Goal: Information Seeking & Learning: Find specific page/section

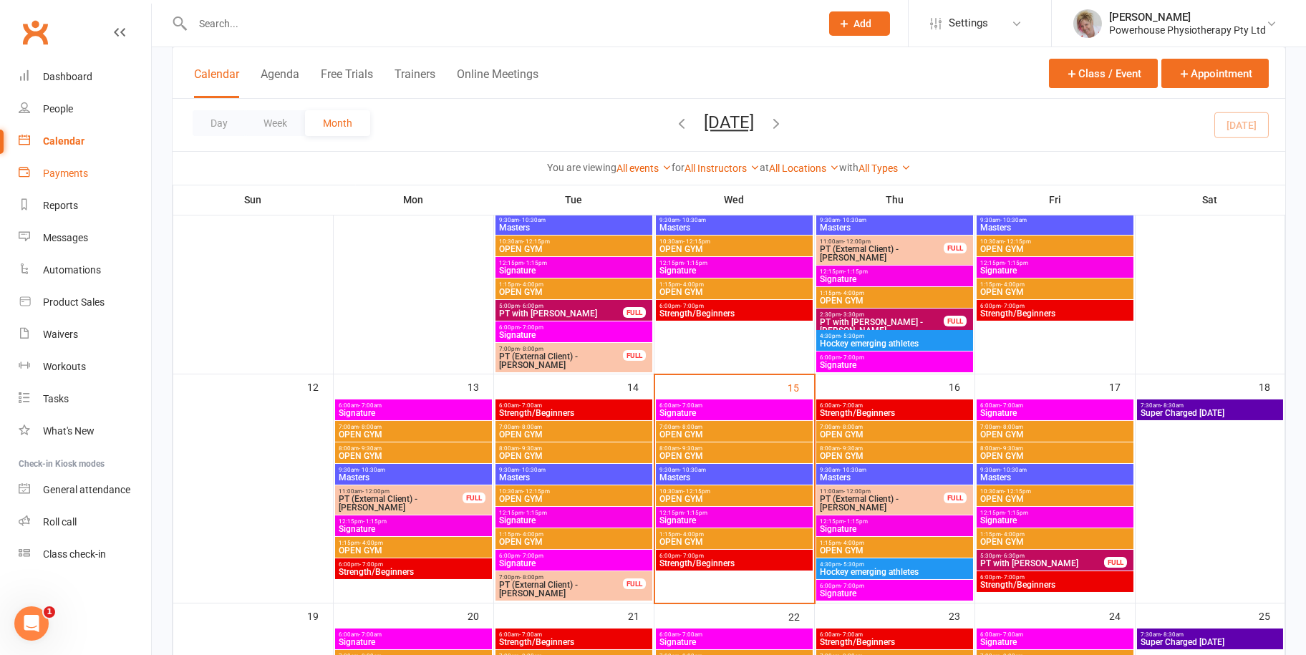
click at [73, 163] on link "Payments" at bounding box center [85, 174] width 132 height 32
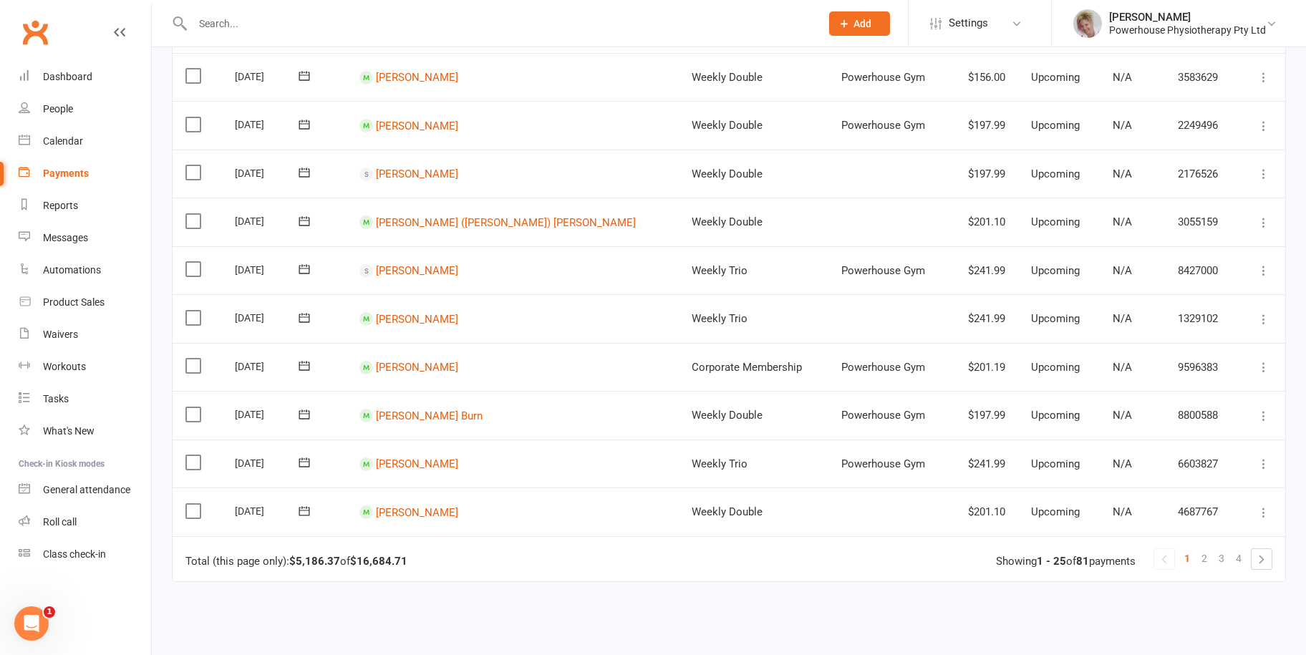
scroll to position [931, 0]
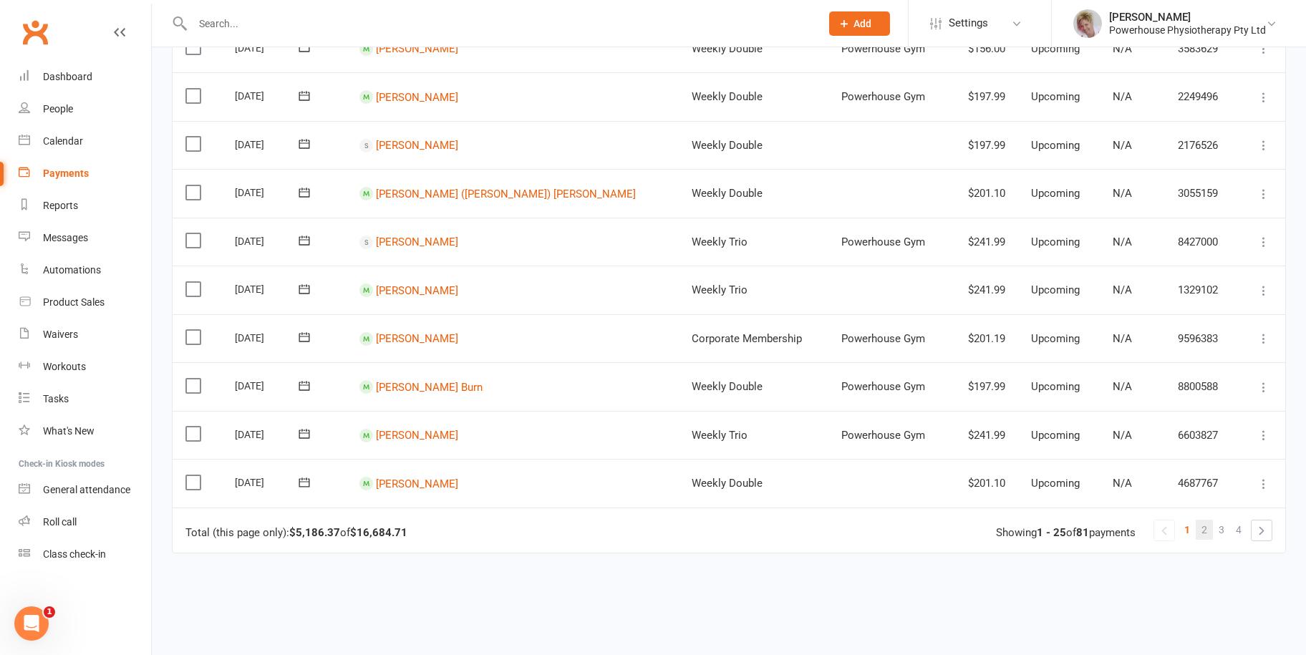
click at [1202, 521] on span "2" at bounding box center [1204, 530] width 6 height 20
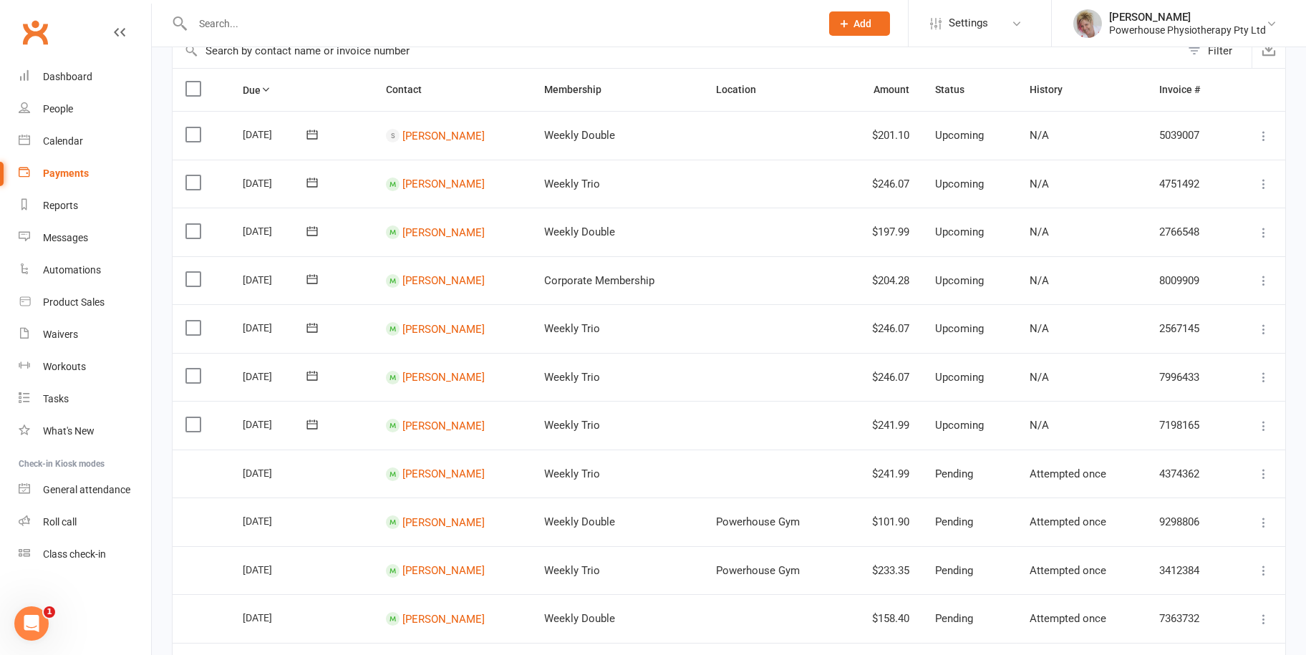
scroll to position [0, 0]
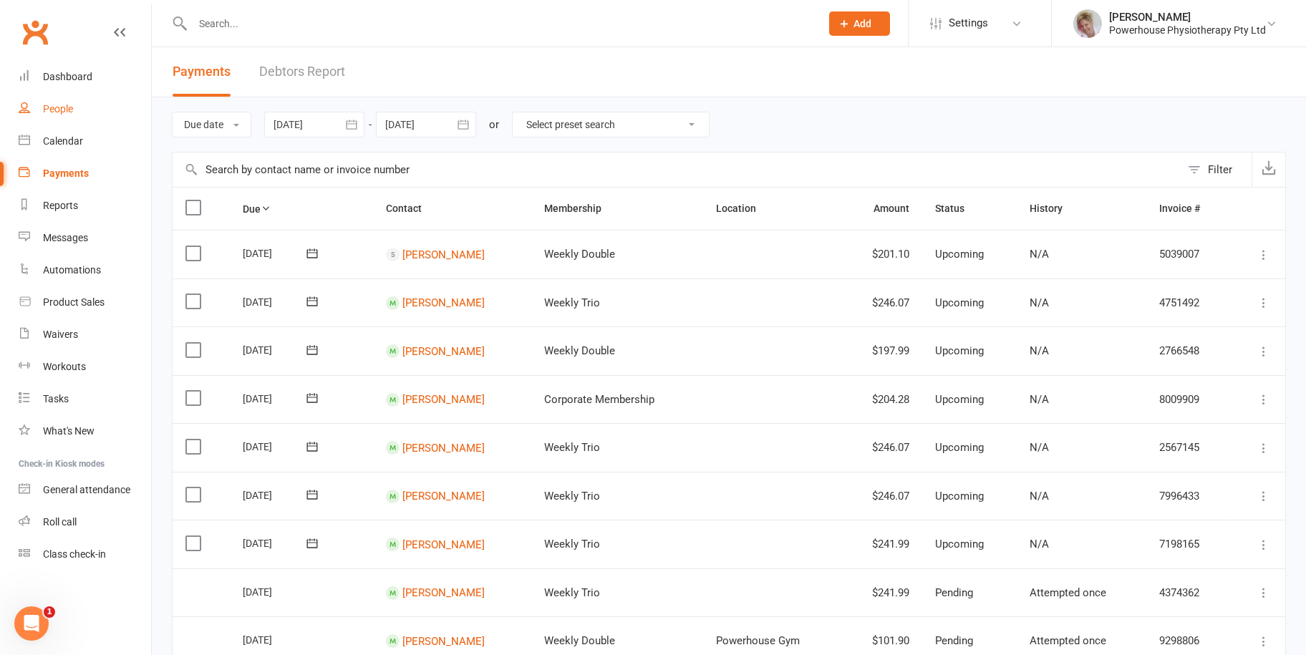
click at [55, 117] on link "People" at bounding box center [85, 109] width 132 height 32
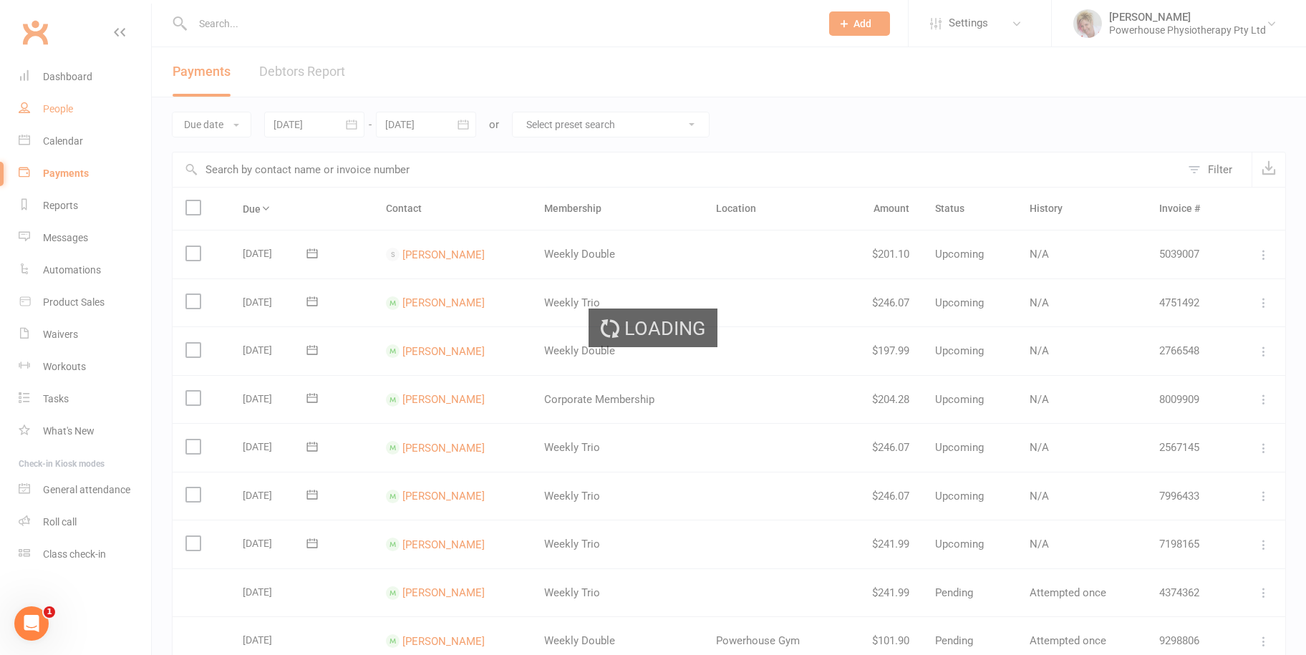
select select "100"
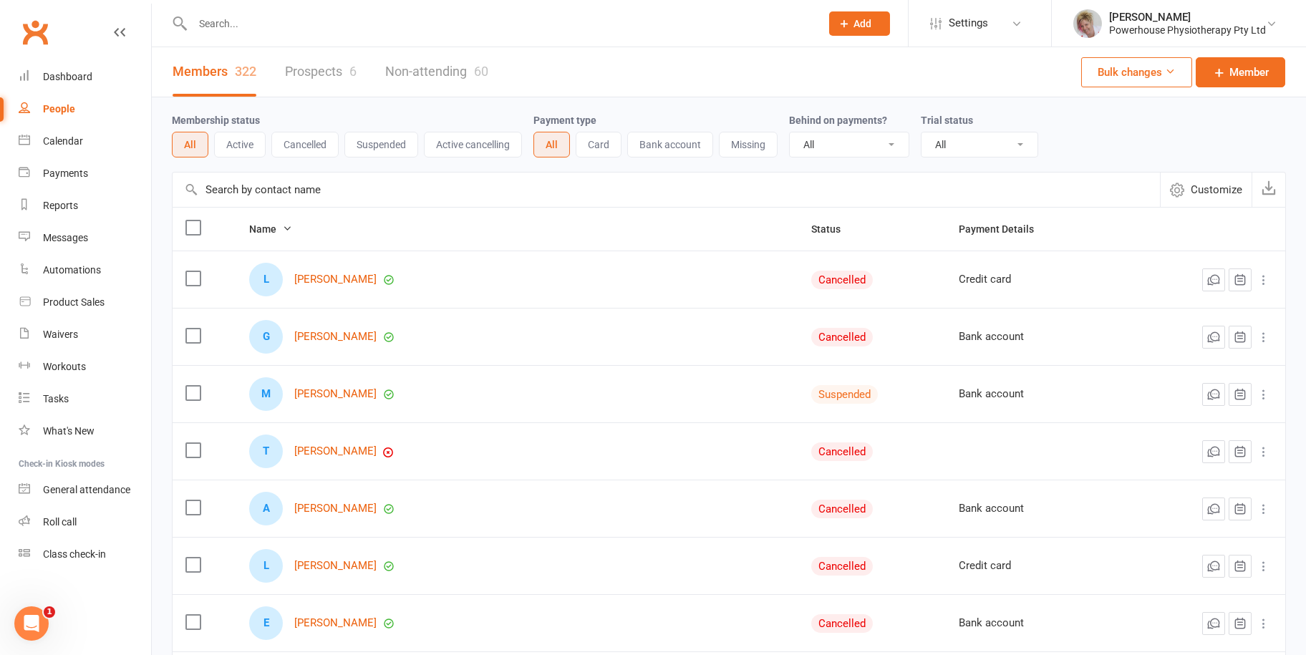
click at [226, 29] on input "text" at bounding box center [499, 24] width 622 height 20
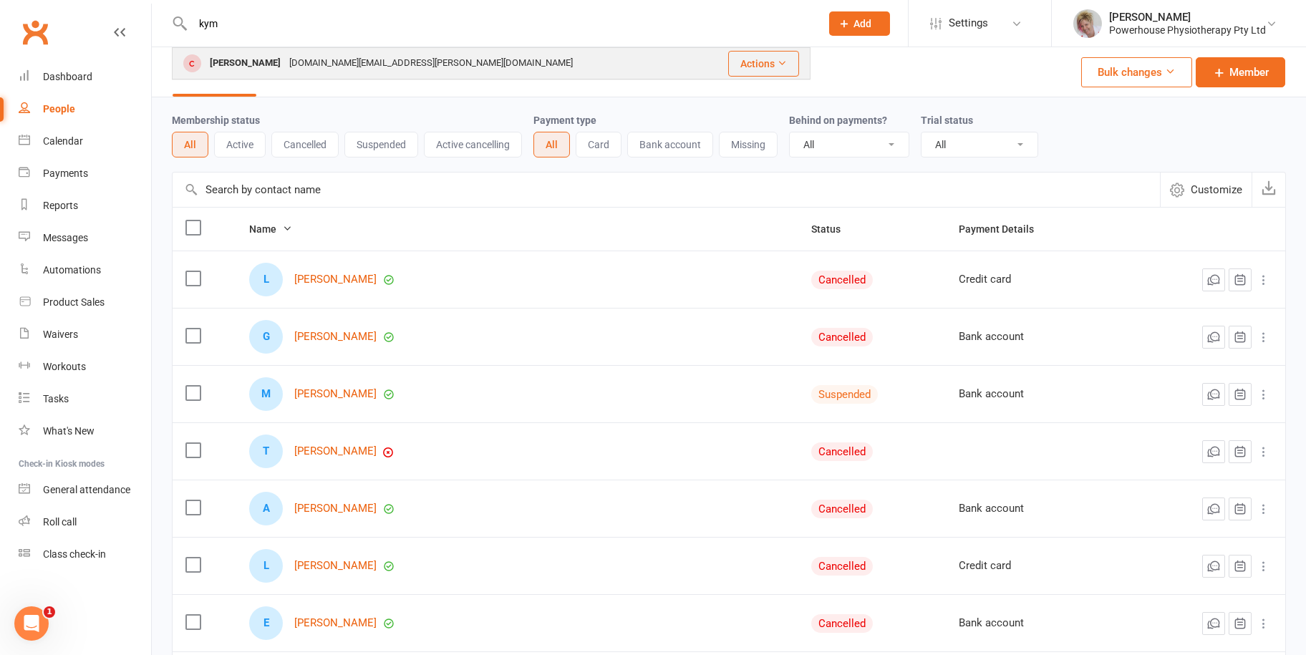
type input "kym"
click at [285, 64] on div "[DOMAIN_NAME][EMAIL_ADDRESS][PERSON_NAME][DOMAIN_NAME]" at bounding box center [431, 63] width 292 height 21
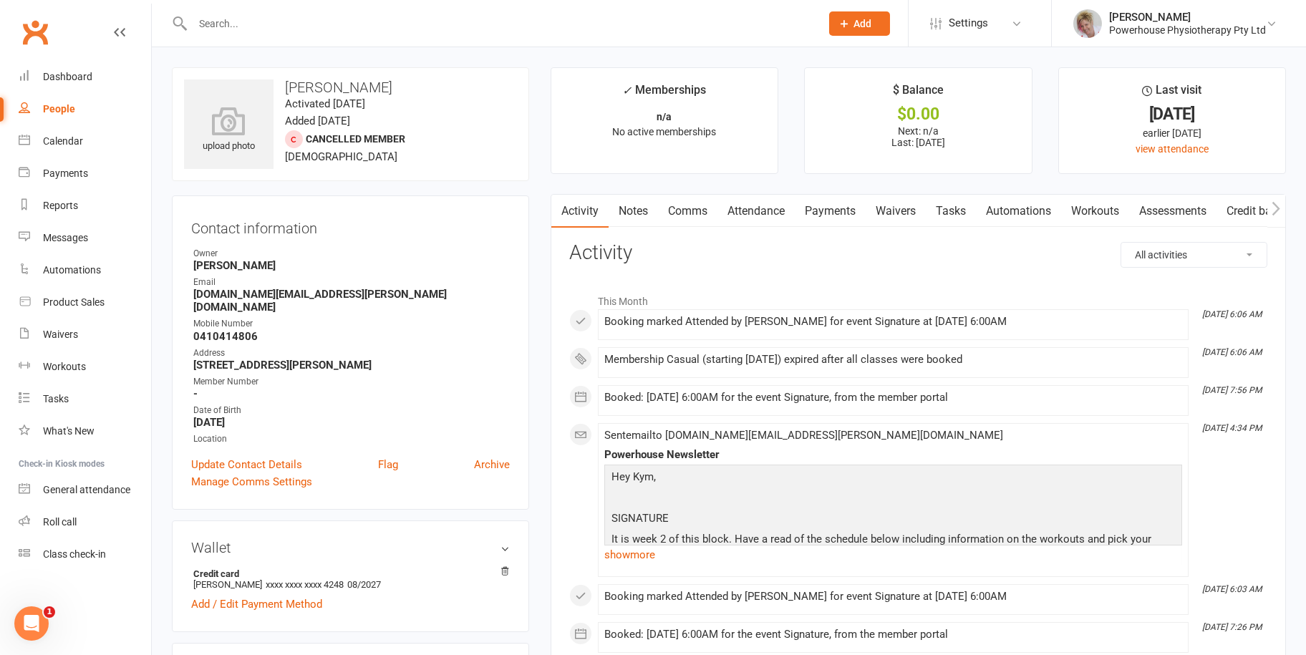
click at [77, 114] on link "People" at bounding box center [85, 109] width 132 height 32
select select "100"
